Goal: Transaction & Acquisition: Subscribe to service/newsletter

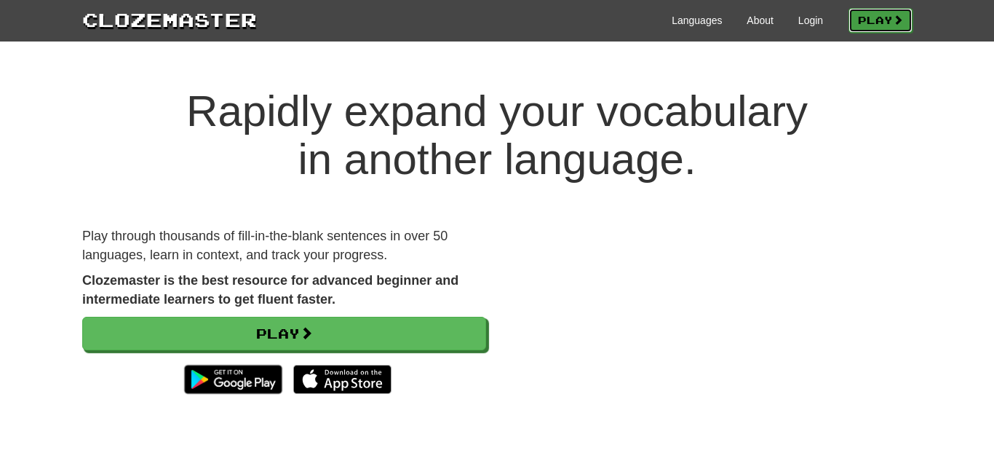
click at [888, 17] on link "Play" at bounding box center [880, 20] width 64 height 25
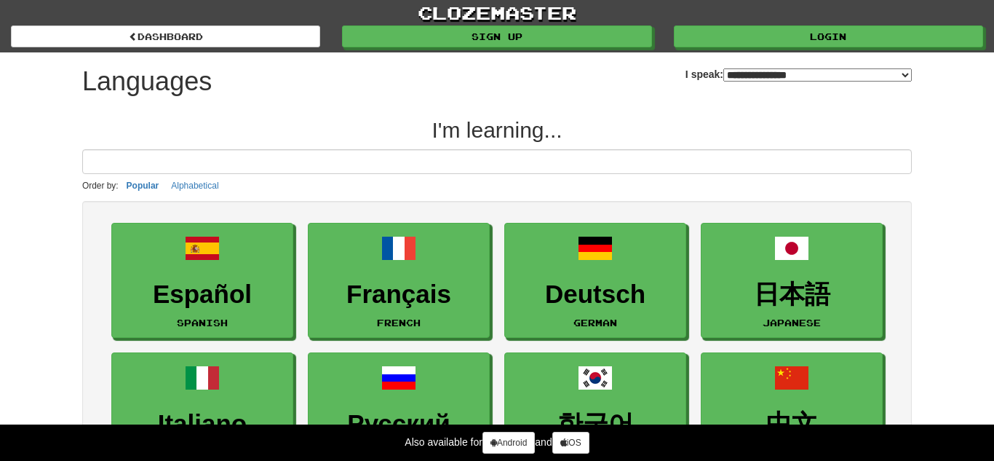
select select "*******"
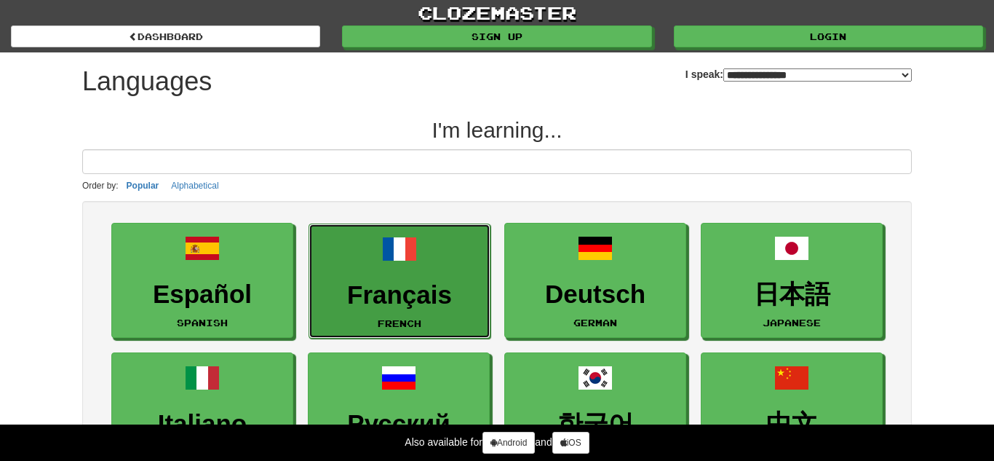
click at [449, 271] on link "Français French" at bounding box center [400, 281] width 182 height 116
